Goal: Find contact information: Obtain details needed to contact an individual or organization

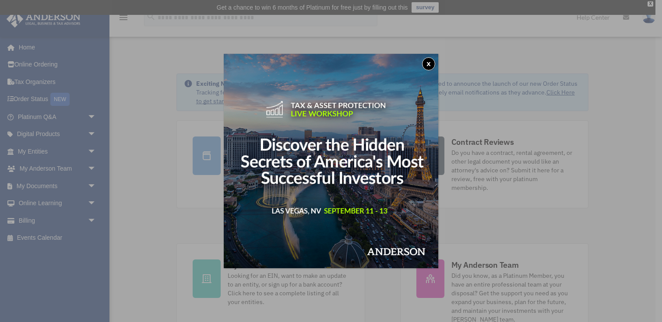
click at [426, 64] on button "x" at bounding box center [428, 63] width 13 height 13
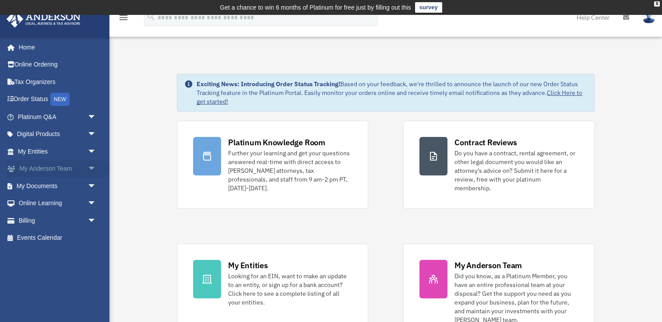
click at [88, 168] on span "arrow_drop_down" at bounding box center [97, 169] width 18 height 18
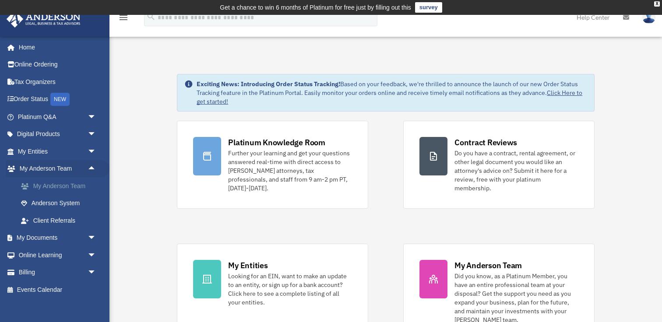
click at [84, 184] on link "My Anderson Team" at bounding box center [60, 186] width 97 height 18
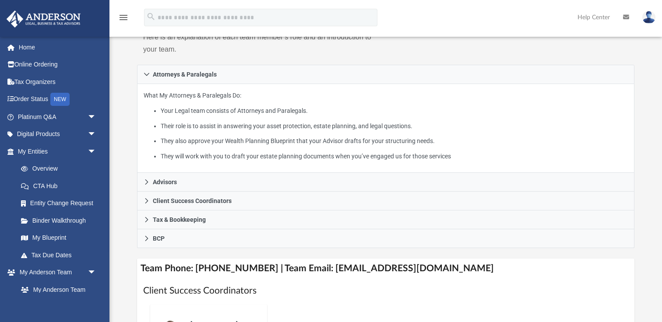
scroll to position [137, 0]
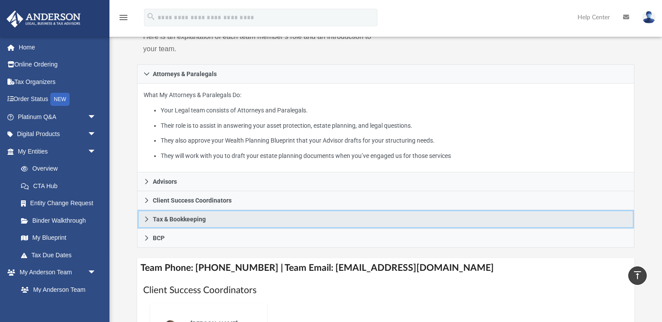
click at [195, 216] on span "Tax & Bookkeeping" at bounding box center [179, 219] width 53 height 6
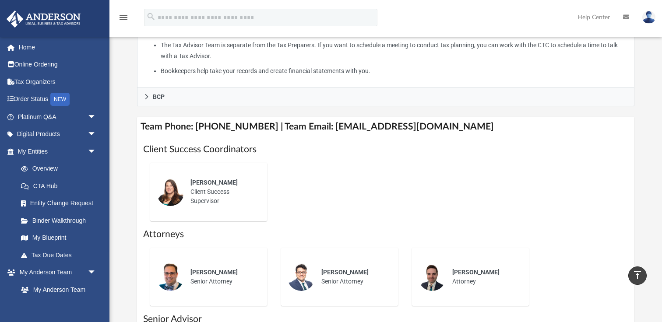
scroll to position [351, 0]
click at [253, 204] on div "[PERSON_NAME] Client Success Supervisor" at bounding box center [222, 191] width 77 height 40
click at [221, 183] on span "[PERSON_NAME]" at bounding box center [213, 181] width 47 height 7
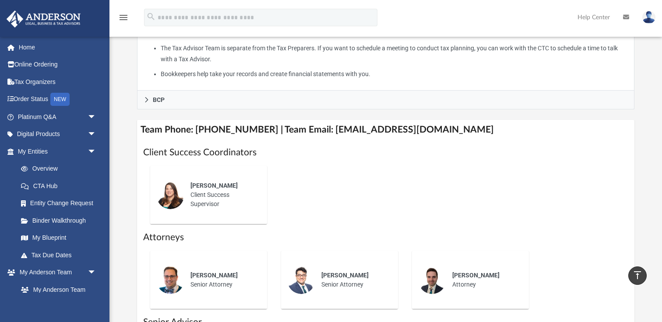
scroll to position [340, 0]
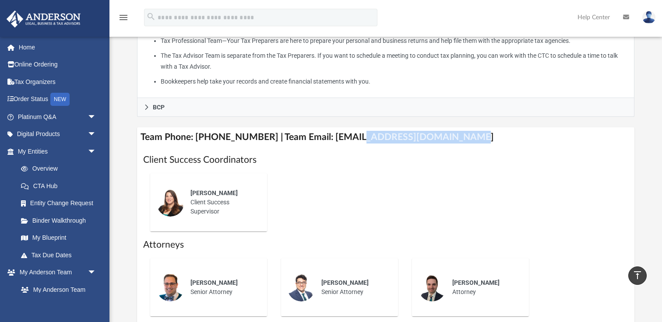
drag, startPoint x: 453, startPoint y: 137, endPoint x: 347, endPoint y: 137, distance: 105.9
click at [347, 137] on h4 "Team Phone: [PHONE_NUMBER] | Team Email: [EMAIL_ADDRESS][DOMAIN_NAME]" at bounding box center [385, 137] width 497 height 20
